Goal: Find specific page/section: Find specific page/section

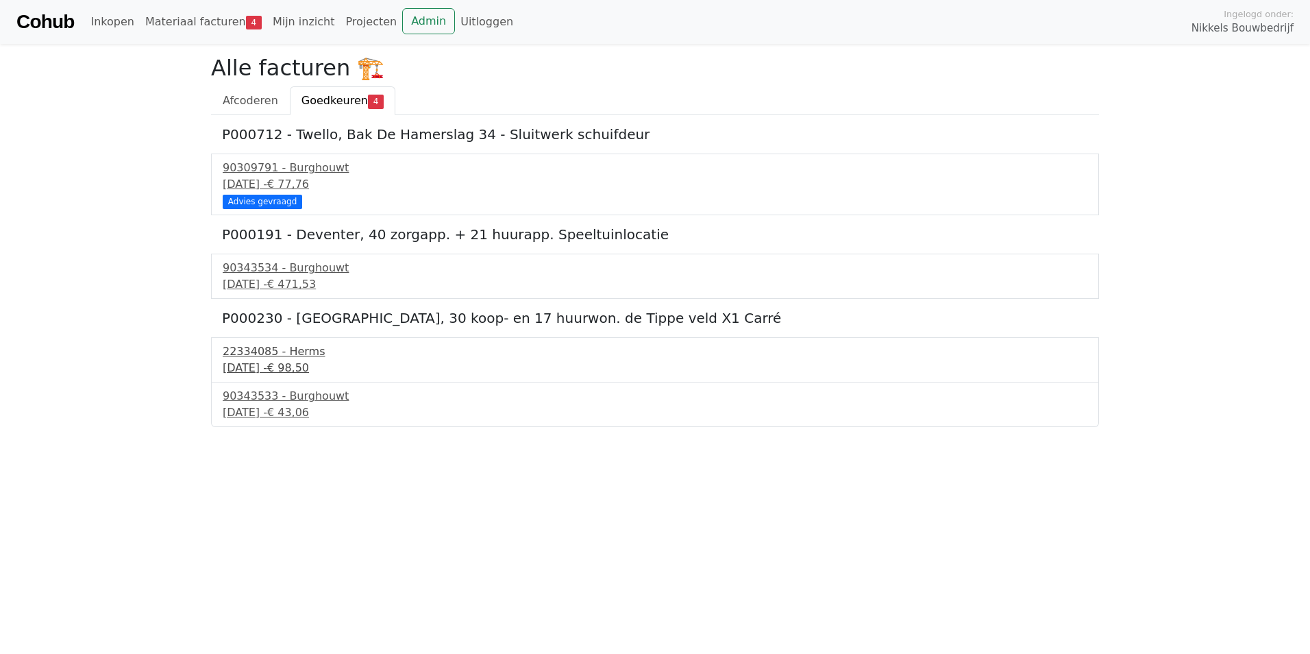
click at [252, 360] on div "26 september 2025 - € 98,50" at bounding box center [655, 368] width 865 height 16
click at [402, 14] on link "Admin" at bounding box center [428, 21] width 53 height 26
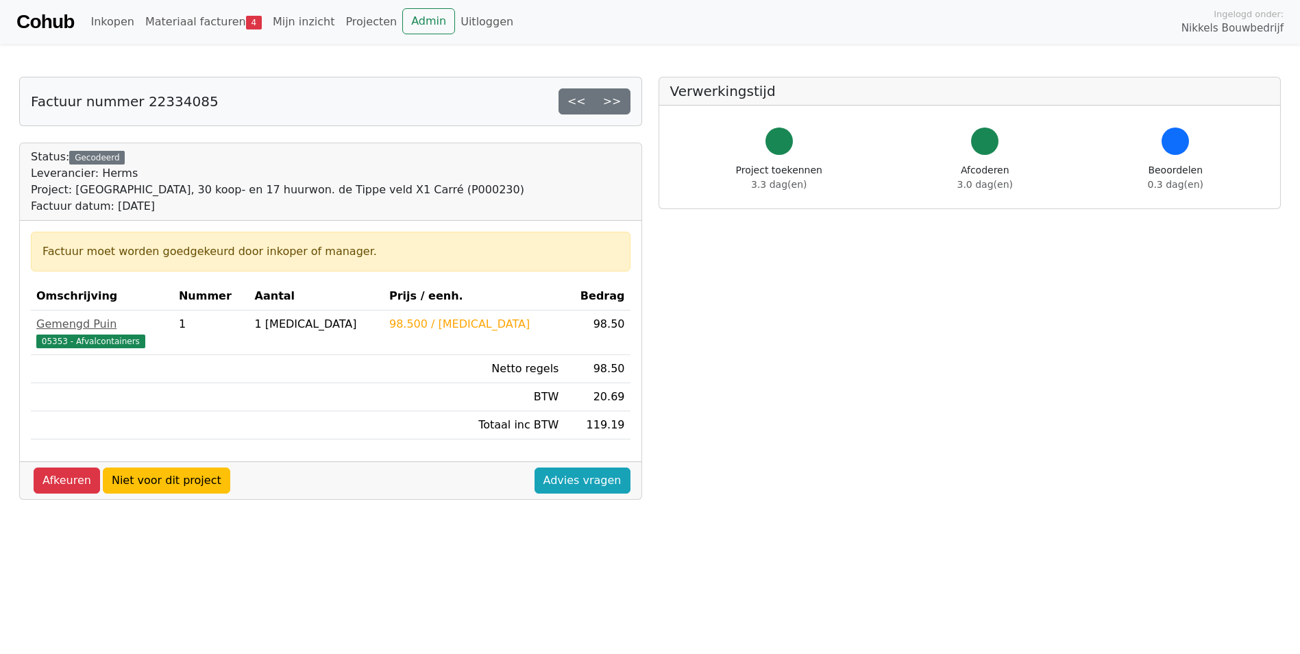
drag, startPoint x: 0, startPoint y: 0, endPoint x: 252, endPoint y: 359, distance: 438.8
